Goal: Task Accomplishment & Management: Complete application form

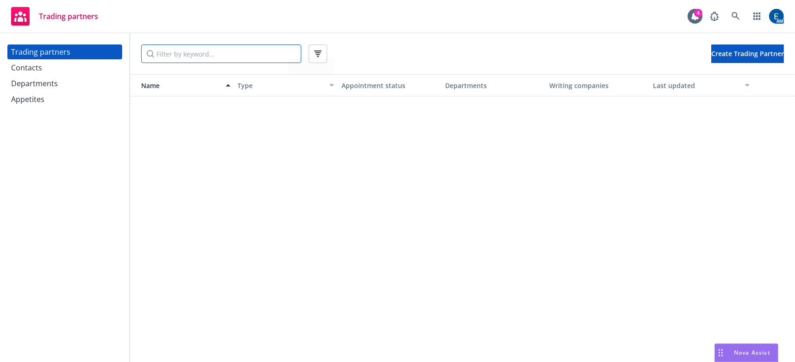
click at [225, 48] on input "Filter by keyword..." at bounding box center [221, 53] width 160 height 19
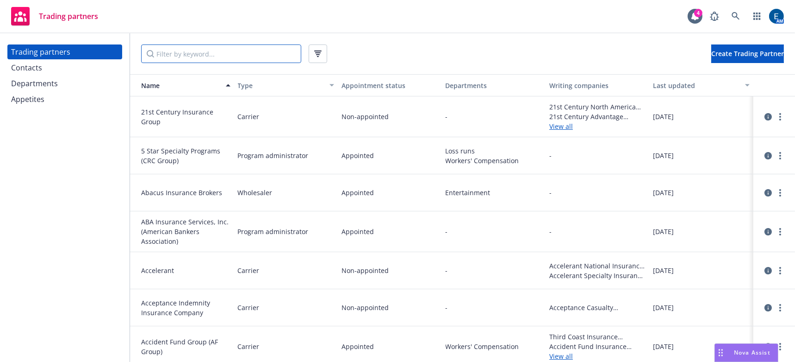
paste input "Progressive Paloverde Insurance Co"
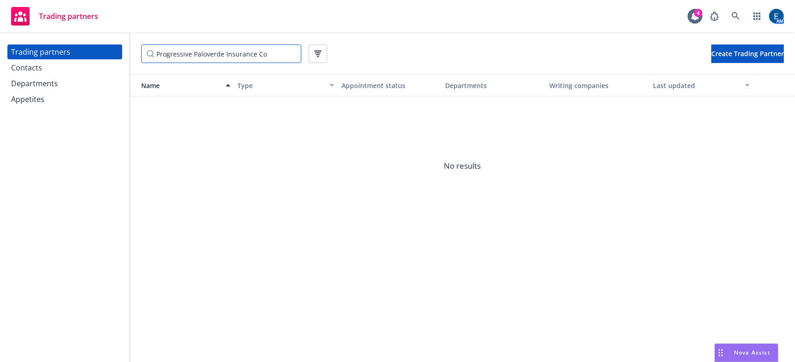
drag, startPoint x: 190, startPoint y: 49, endPoint x: 269, endPoint y: 55, distance: 79.0
click at [269, 55] on input "Progressive Paloverde Insurance Co" at bounding box center [221, 53] width 160 height 19
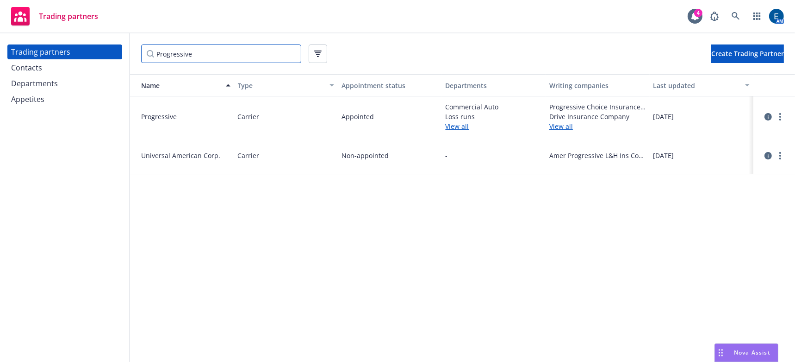
type input "Progressive"
click at [562, 121] on link "View all" at bounding box center [598, 126] width 97 height 10
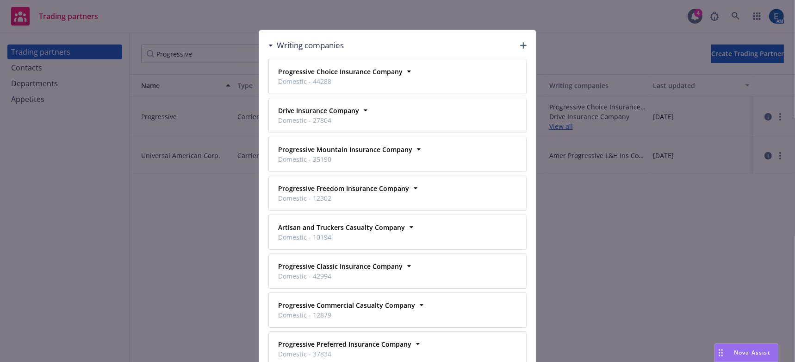
click at [520, 43] on icon "button" at bounding box center [523, 45] width 6 height 6
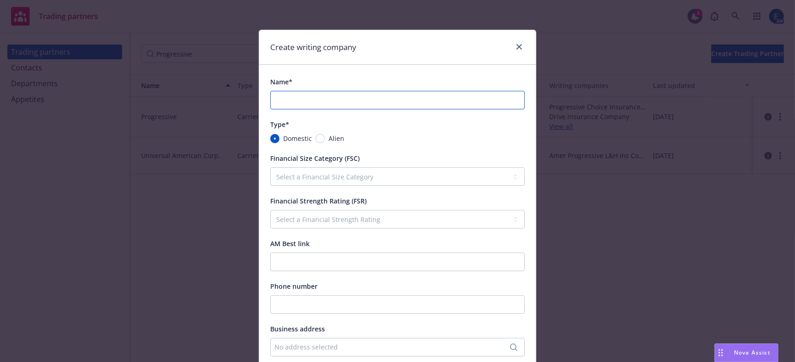
click at [358, 91] on input "Name*" at bounding box center [397, 100] width 255 height 19
paste input "Progressive Paloverde Insurance Co"
type input "Progressive Paloverde Insurance Co"
click at [416, 167] on select "Select a Financial Size Category I II III IV V VI VII VIII IX X XI XII XIII XIV…" at bounding box center [397, 176] width 255 height 19
select select "XV"
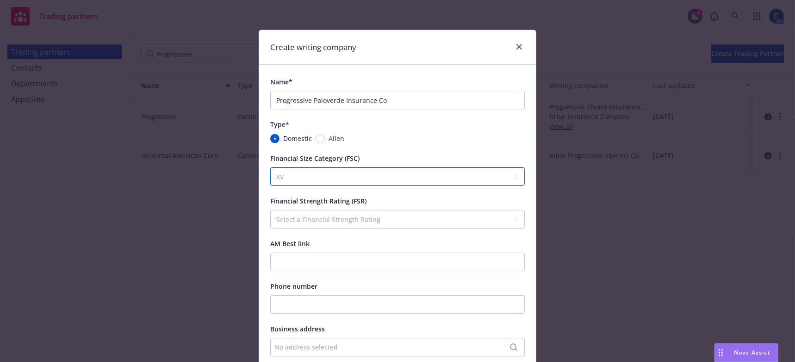
click at [270, 167] on select "Select a Financial Size Category I II III IV V VI VII VIII IX X XI XII XIII XIV…" at bounding box center [397, 176] width 255 height 19
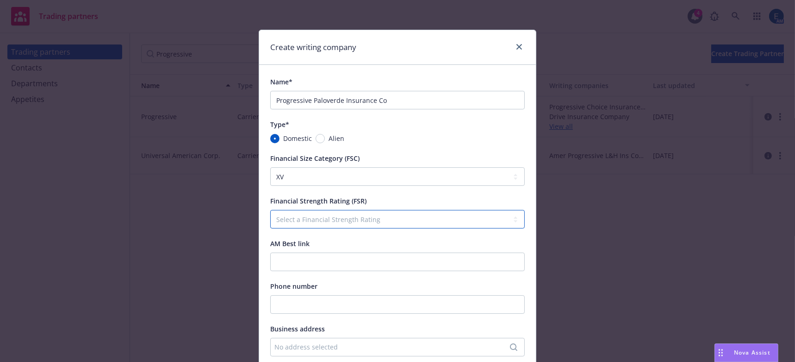
click at [282, 210] on select "Select a Financial Strength Rating A++ A+ A A- B++ B+ B B- C++ C+ C C- D E F S …" at bounding box center [397, 219] width 255 height 19
select select "A+"
click at [270, 210] on select "Select a Financial Strength Rating A++ A+ A A- B++ B+ B B- C++ C+ C C- D E F S …" at bounding box center [397, 219] width 255 height 19
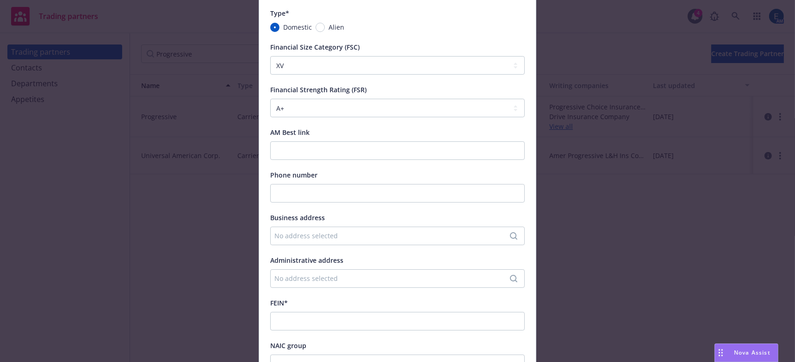
scroll to position [126, 0]
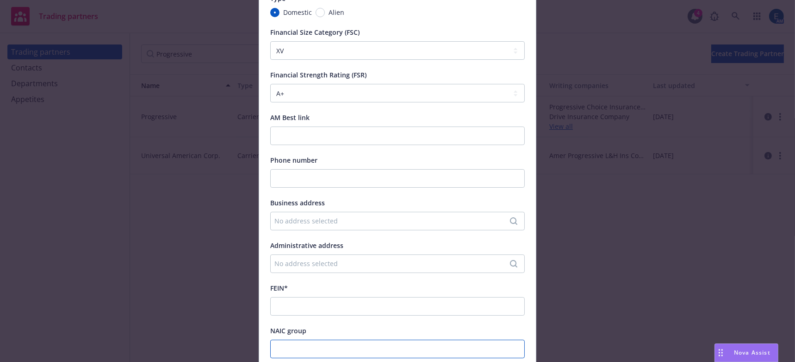
click at [283, 339] on input "NAIC group" at bounding box center [397, 348] width 255 height 19
paste input "44695"
type input "44695"
click at [318, 297] on input "FEIN*" at bounding box center [397, 306] width 255 height 19
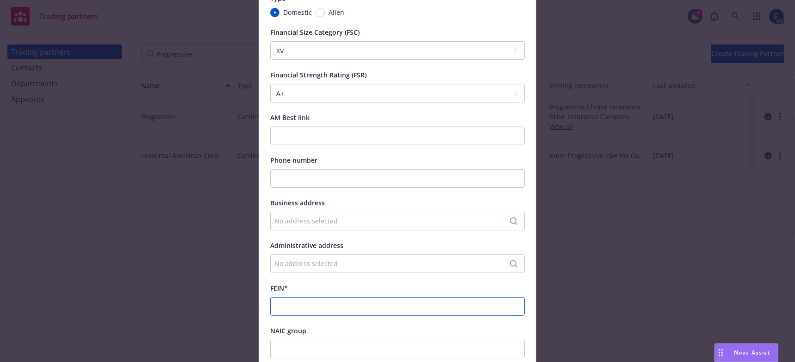
paste input "[US_EMPLOYER_IDENTIFICATION_NUMBER]"
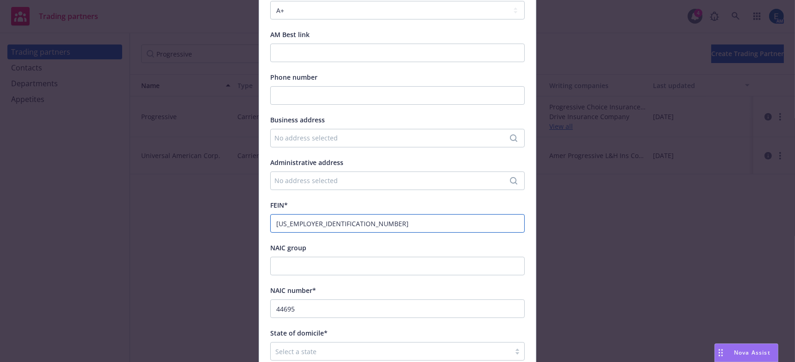
scroll to position [210, 0]
type input "[US_EMPLOYER_IDENTIFICATION_NUMBER]"
click at [415, 344] on div at bounding box center [390, 349] width 231 height 11
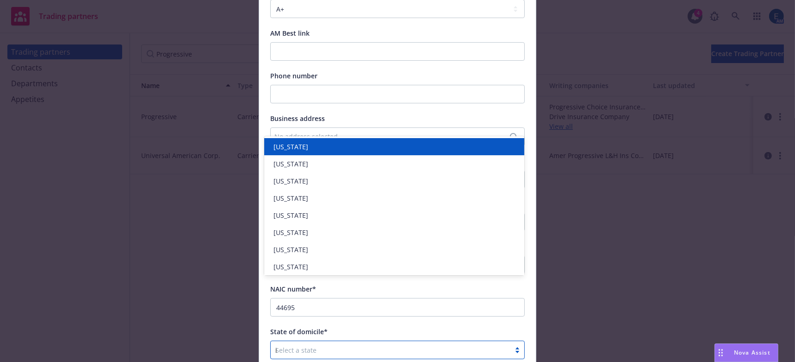
type input "in"
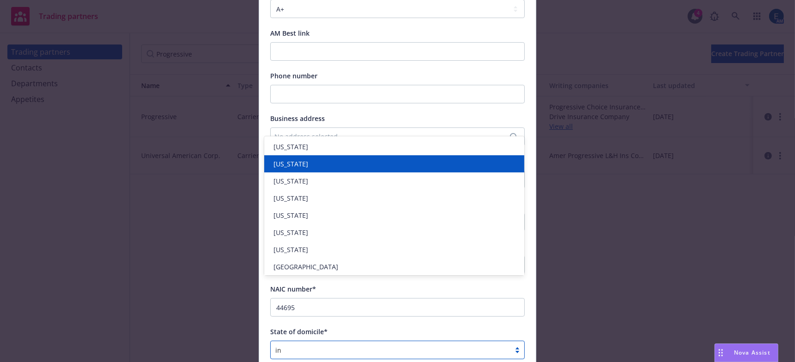
click at [301, 162] on div "[US_STATE]" at bounding box center [394, 164] width 249 height 10
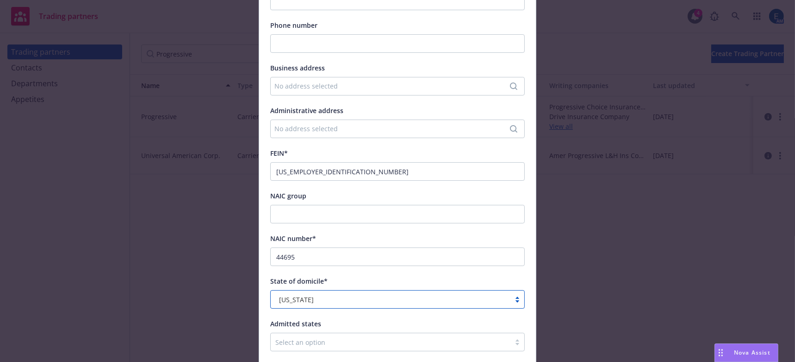
scroll to position [263, 0]
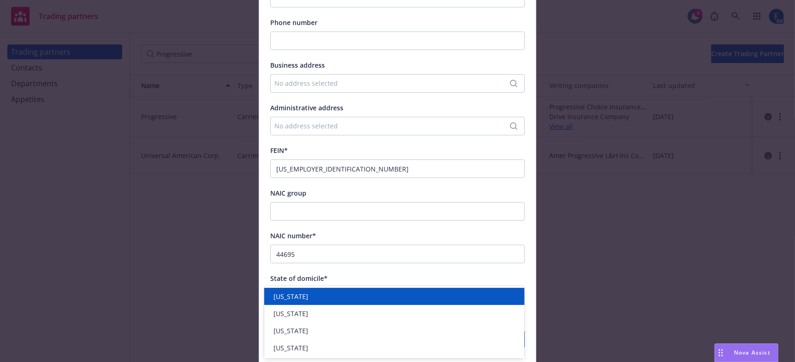
click at [389, 333] on div at bounding box center [374, 338] width 199 height 11
type input "az"
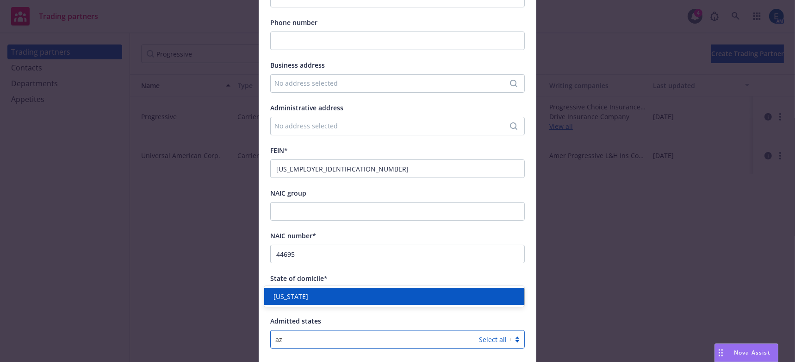
click at [359, 292] on div "[US_STATE]" at bounding box center [394, 296] width 249 height 10
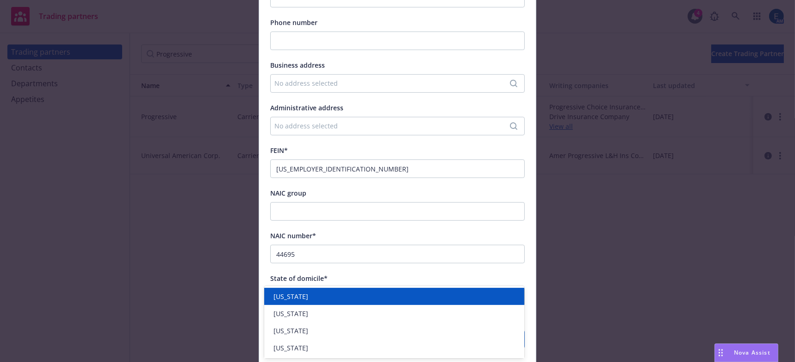
type input "in"
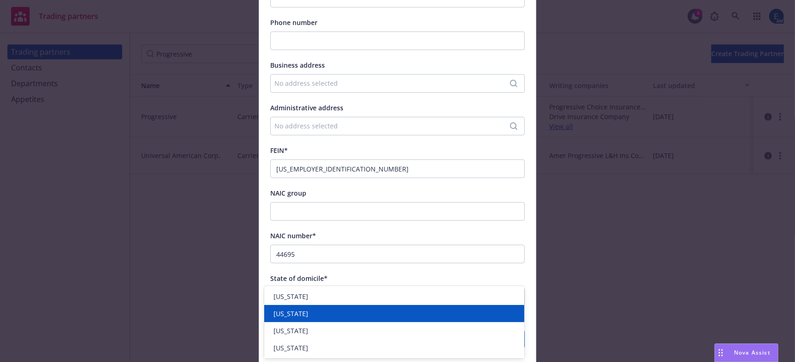
click at [315, 313] on div "[US_STATE]" at bounding box center [394, 313] width 249 height 10
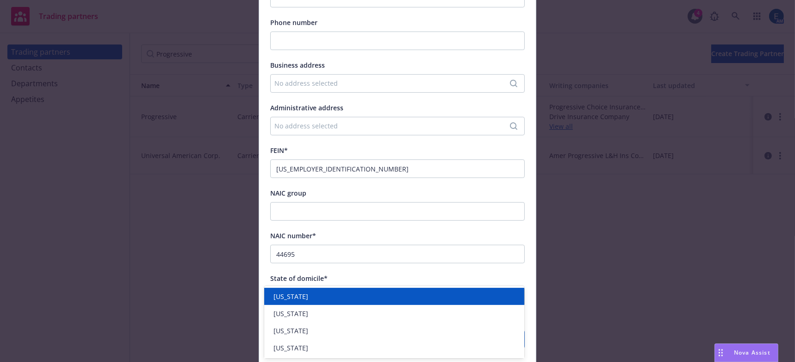
type input "la"
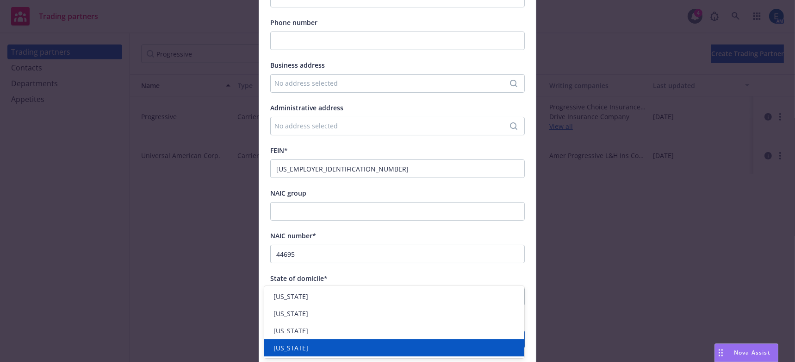
click at [300, 342] on div "[US_STATE]" at bounding box center [394, 347] width 260 height 17
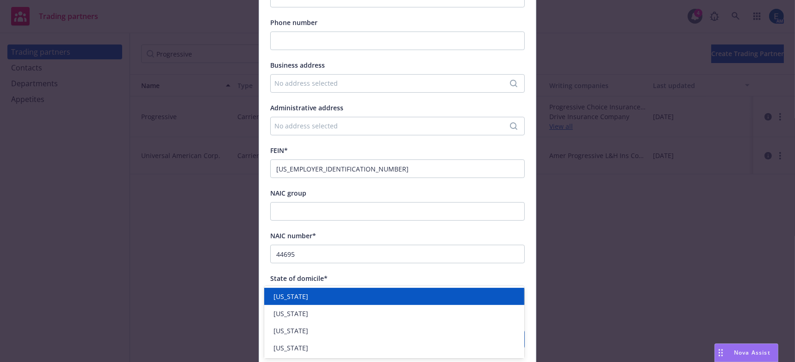
type input "oh"
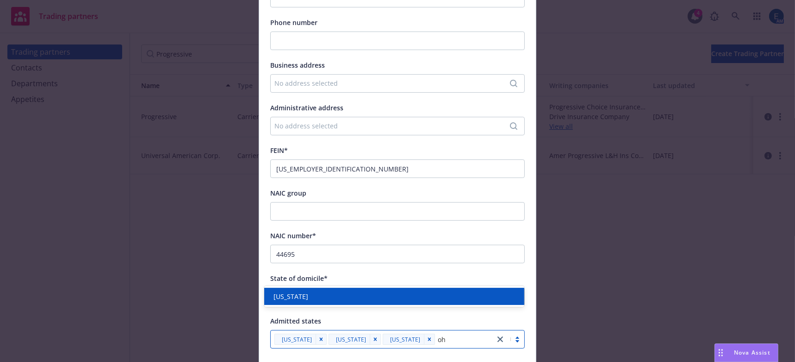
click at [308, 301] on div "[US_STATE]" at bounding box center [394, 296] width 249 height 10
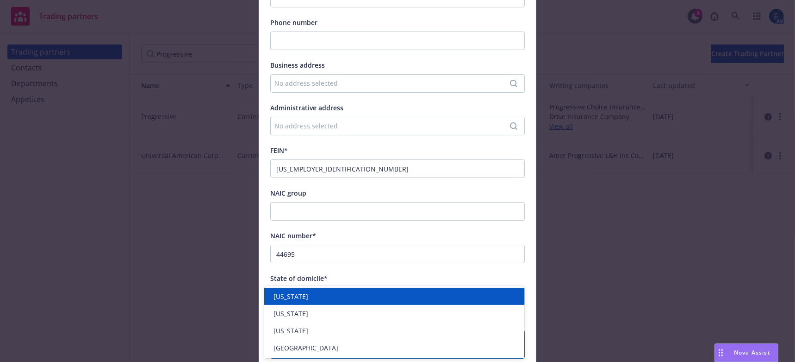
type input "va"
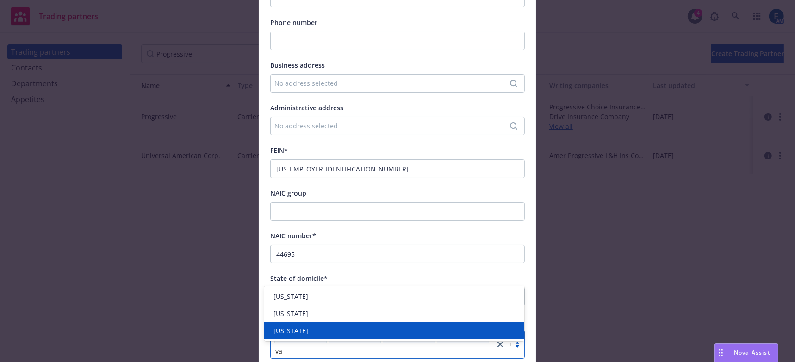
click at [308, 329] on div "[US_STATE]" at bounding box center [394, 331] width 249 height 10
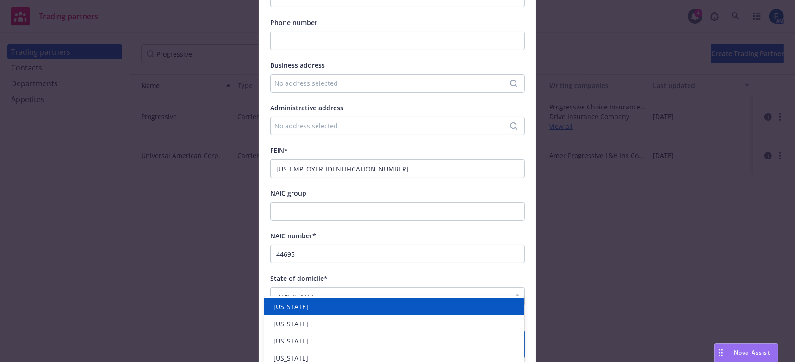
type input "wv"
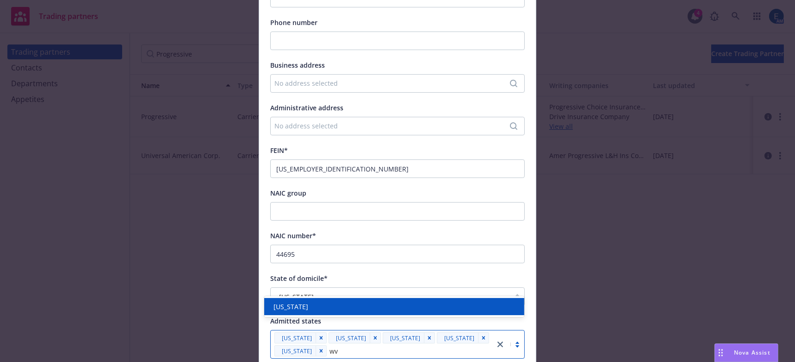
click at [307, 306] on span "[US_STATE]" at bounding box center [291, 306] width 35 height 10
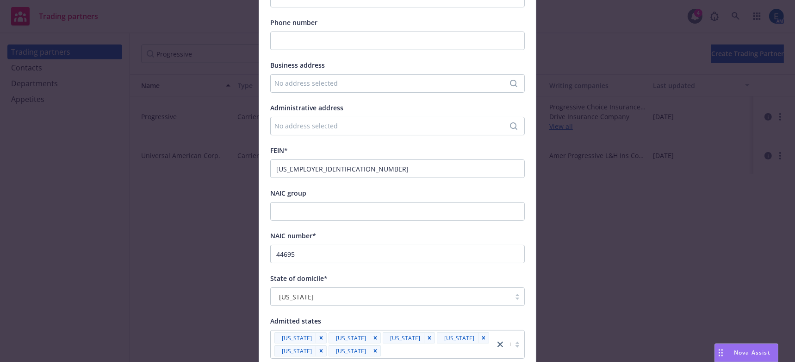
click at [528, 201] on div "Name* Progressive Paloverde Insurance Co Type* Domestic Alien Financial Size Ca…" at bounding box center [397, 89] width 277 height 576
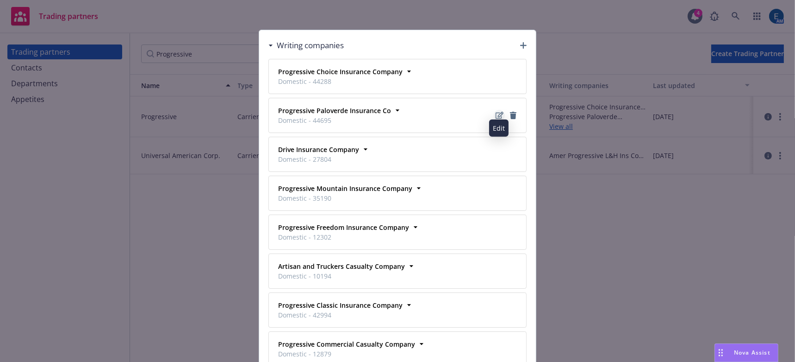
click at [496, 112] on icon "Edit" at bounding box center [500, 115] width 8 height 7
select select "XV"
select select "A+"
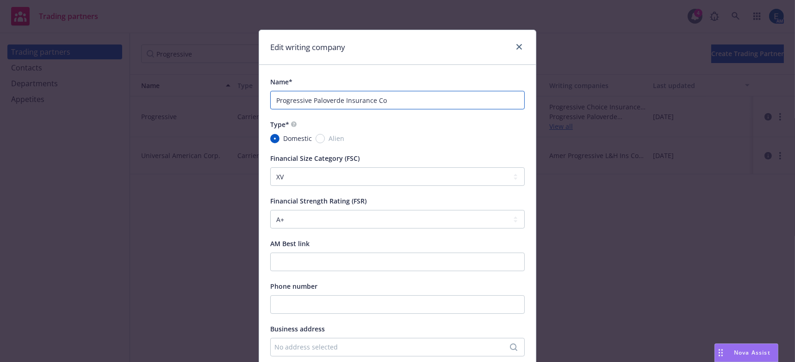
drag, startPoint x: 407, startPoint y: 87, endPoint x: 255, endPoint y: 83, distance: 152.8
click at [259, 82] on div "Name* Progressive Paloverde Insurance Co Type* Domestic Alien Financial Size Ca…" at bounding box center [397, 353] width 277 height 576
paste input "Progressive Paloverde Insurance Company"
type input "Progressive Paloverde Insurance Company"
click at [449, 119] on div "Type*" at bounding box center [397, 124] width 255 height 11
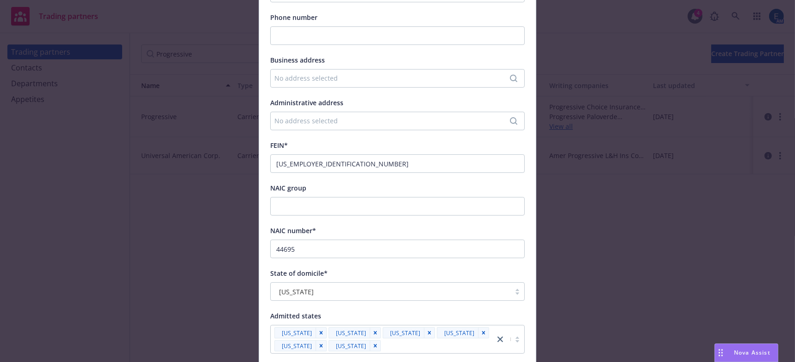
scroll to position [273, 0]
